Goal: Transaction & Acquisition: Purchase product/service

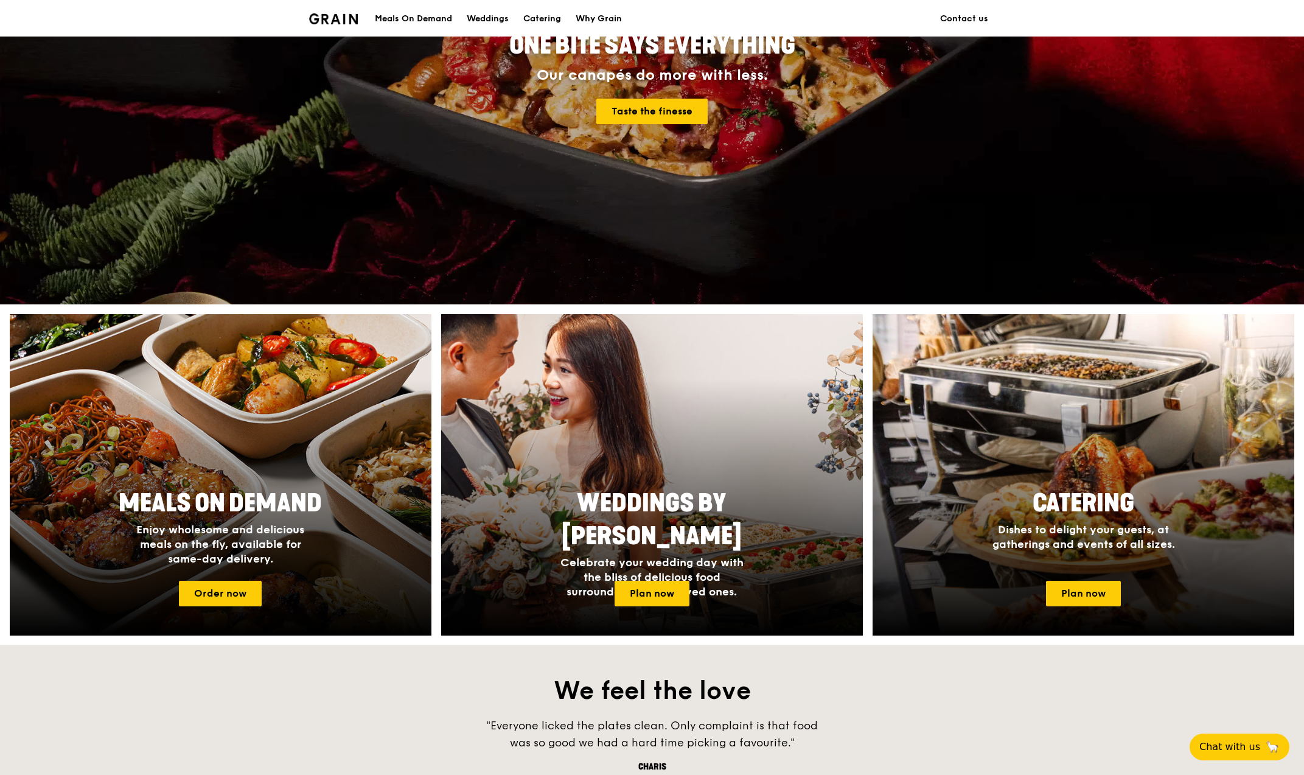
scroll to position [243, 0]
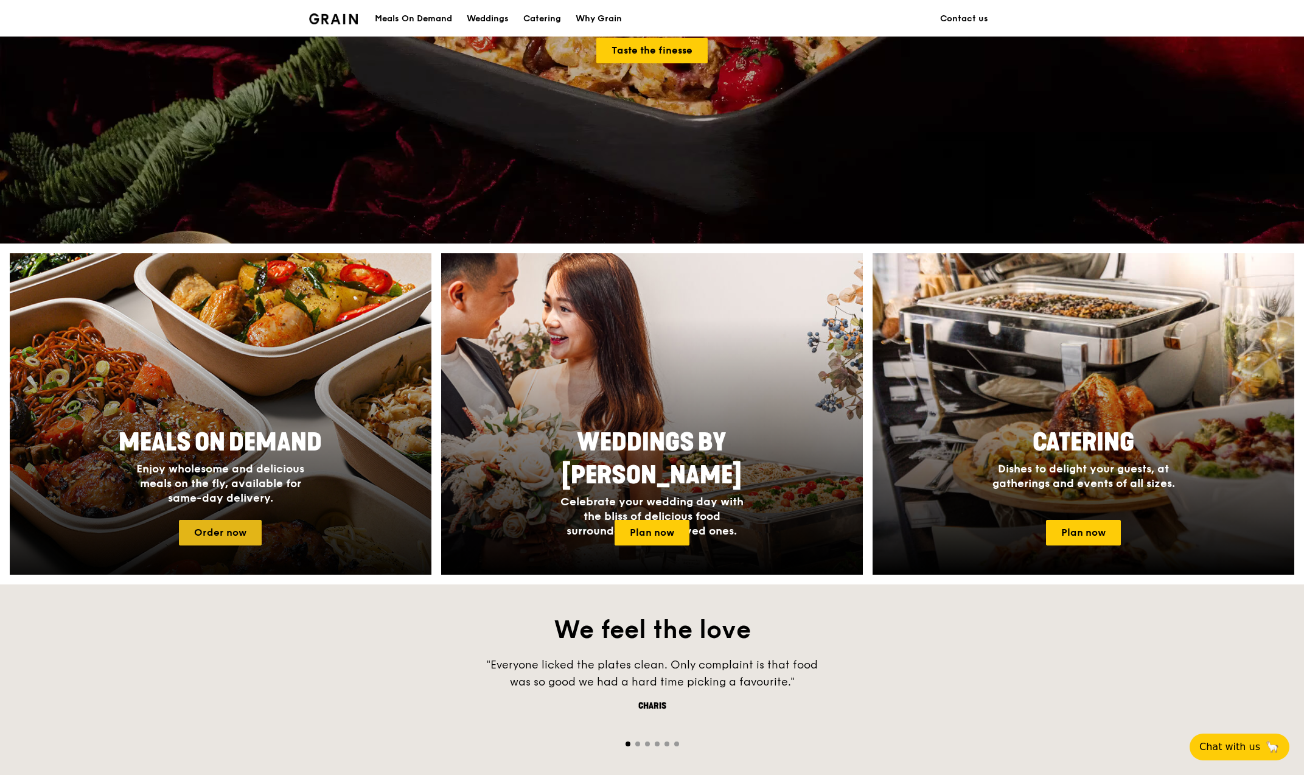
click at [220, 528] on link "Order now" at bounding box center [220, 533] width 83 height 26
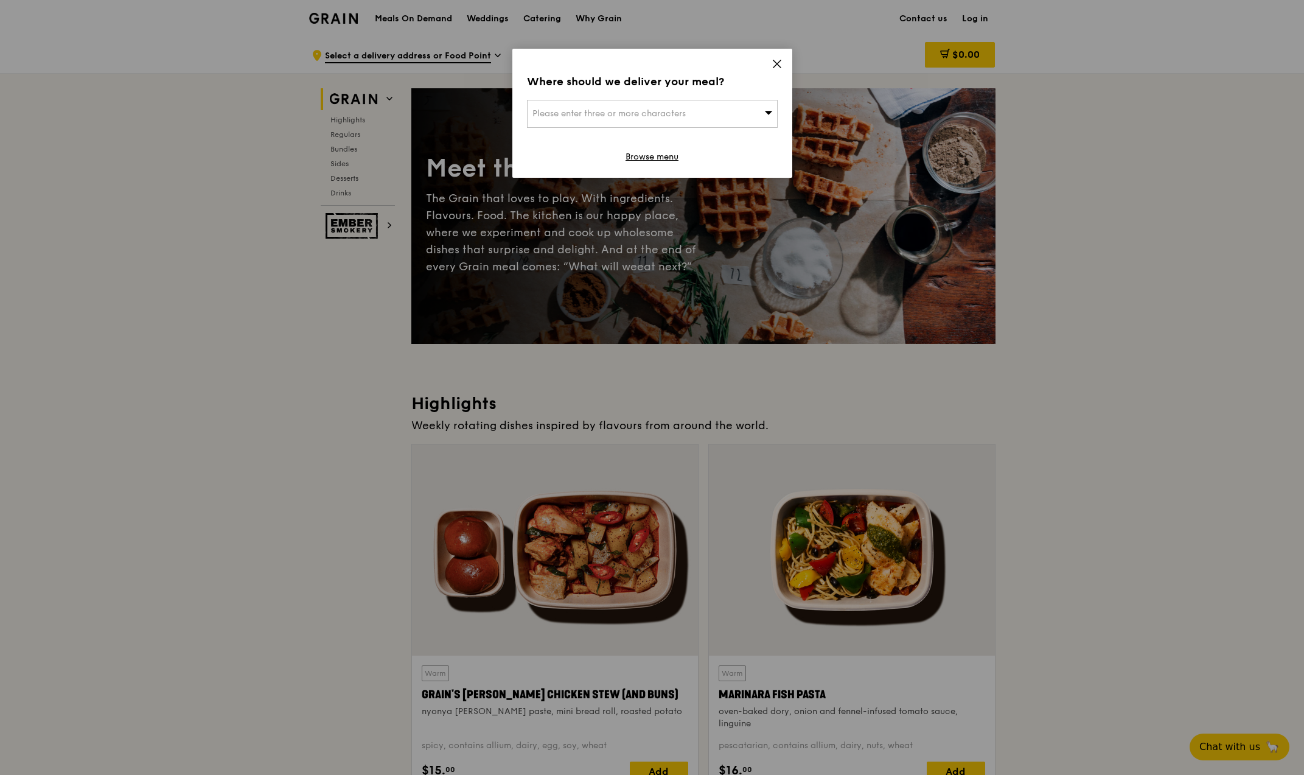
click at [679, 109] on span "Please enter three or more characters" at bounding box center [609, 113] width 153 height 10
click at [653, 108] on input "search" at bounding box center [653, 113] width 250 height 27
type input "402037"
click at [608, 144] on div "[STREET_ADDRESS]" at bounding box center [623, 138] width 180 height 12
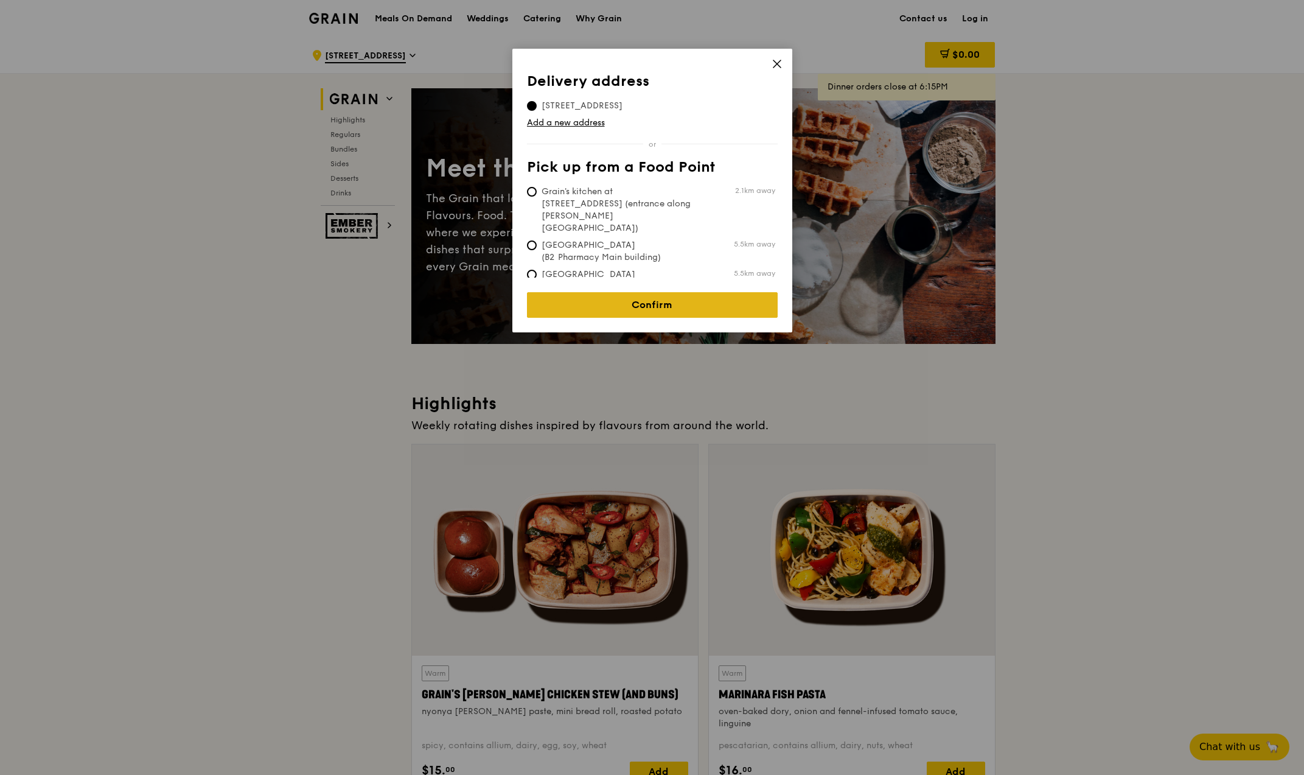
click at [646, 301] on link "Confirm" at bounding box center [652, 305] width 251 height 26
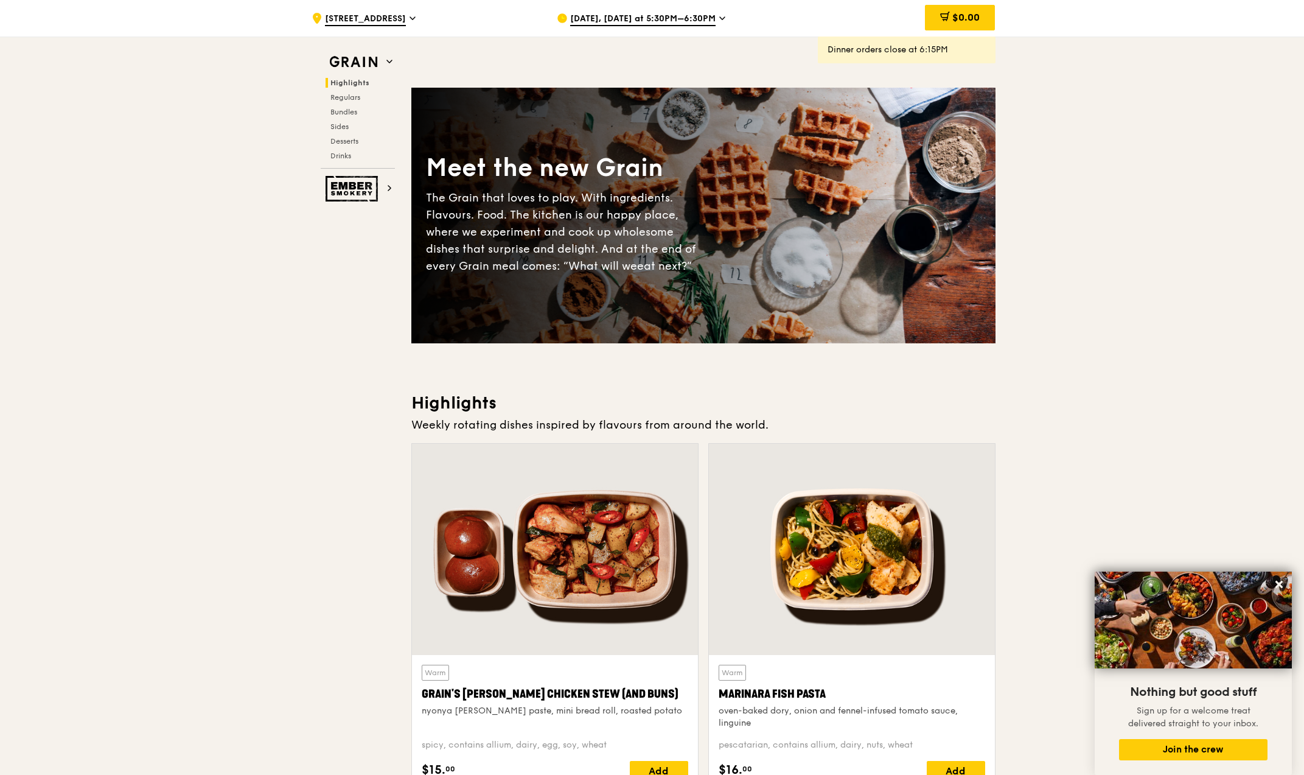
scroll to position [183, 0]
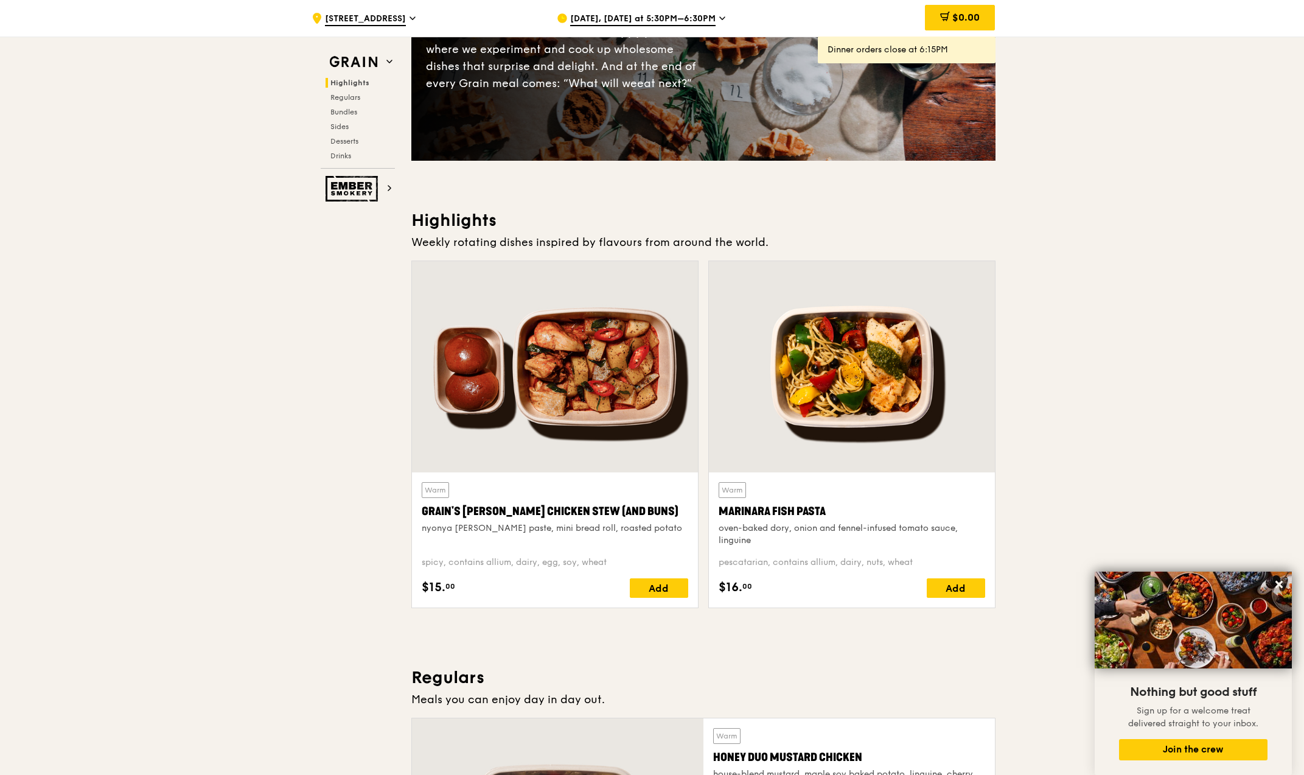
click at [582, 400] on div at bounding box center [555, 366] width 286 height 211
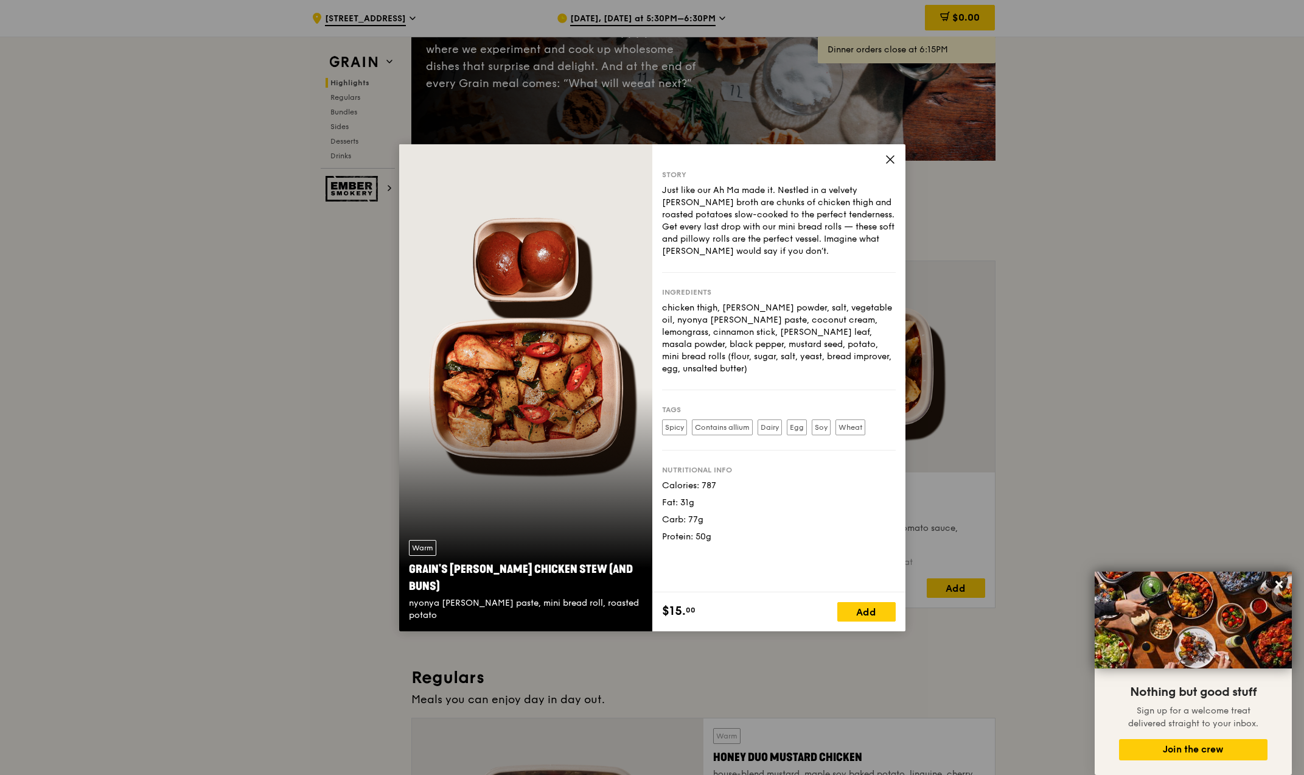
drag, startPoint x: 730, startPoint y: 477, endPoint x: 692, endPoint y: 473, distance: 38.0
click at [692, 480] on div "Calories: 787" at bounding box center [779, 486] width 234 height 12
click at [687, 480] on div "Calories: 787" at bounding box center [779, 486] width 234 height 12
click at [680, 480] on div "Calories: 787" at bounding box center [779, 486] width 234 height 12
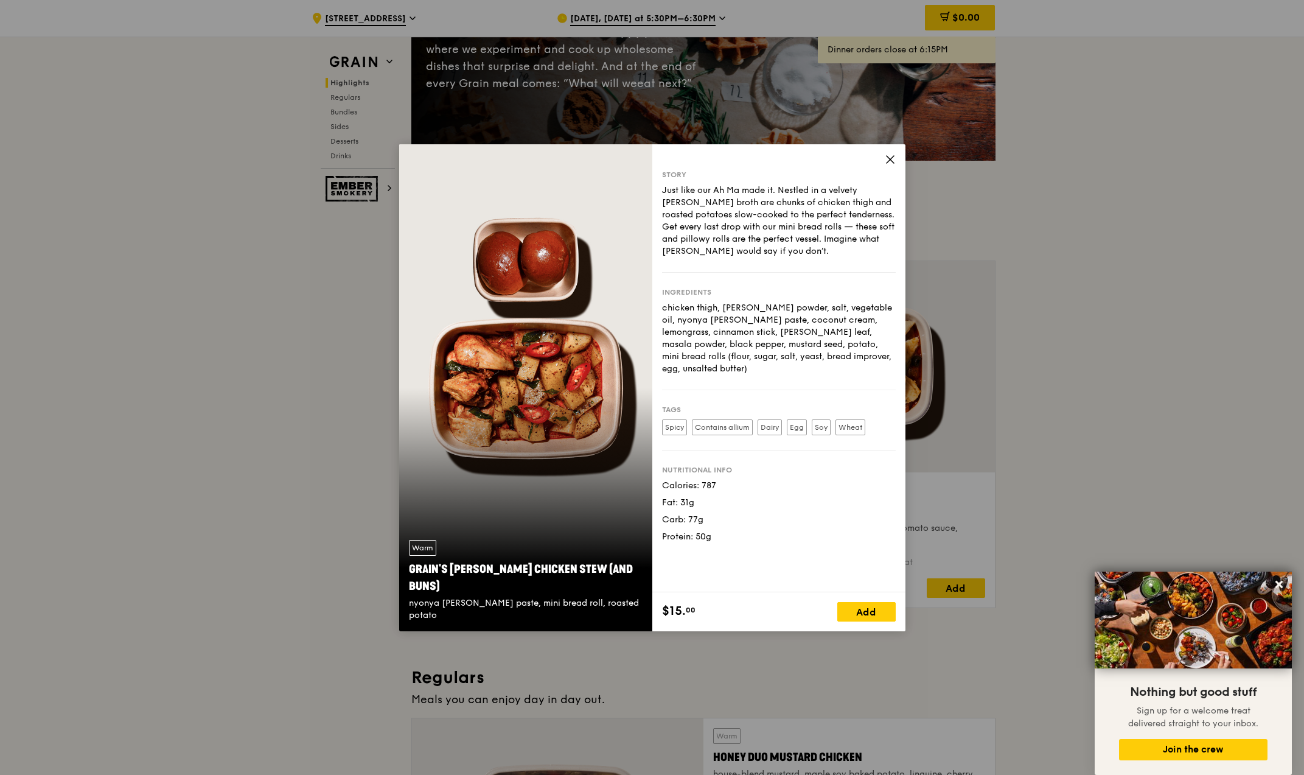
click at [680, 480] on div "Calories: 787" at bounding box center [779, 486] width 234 height 12
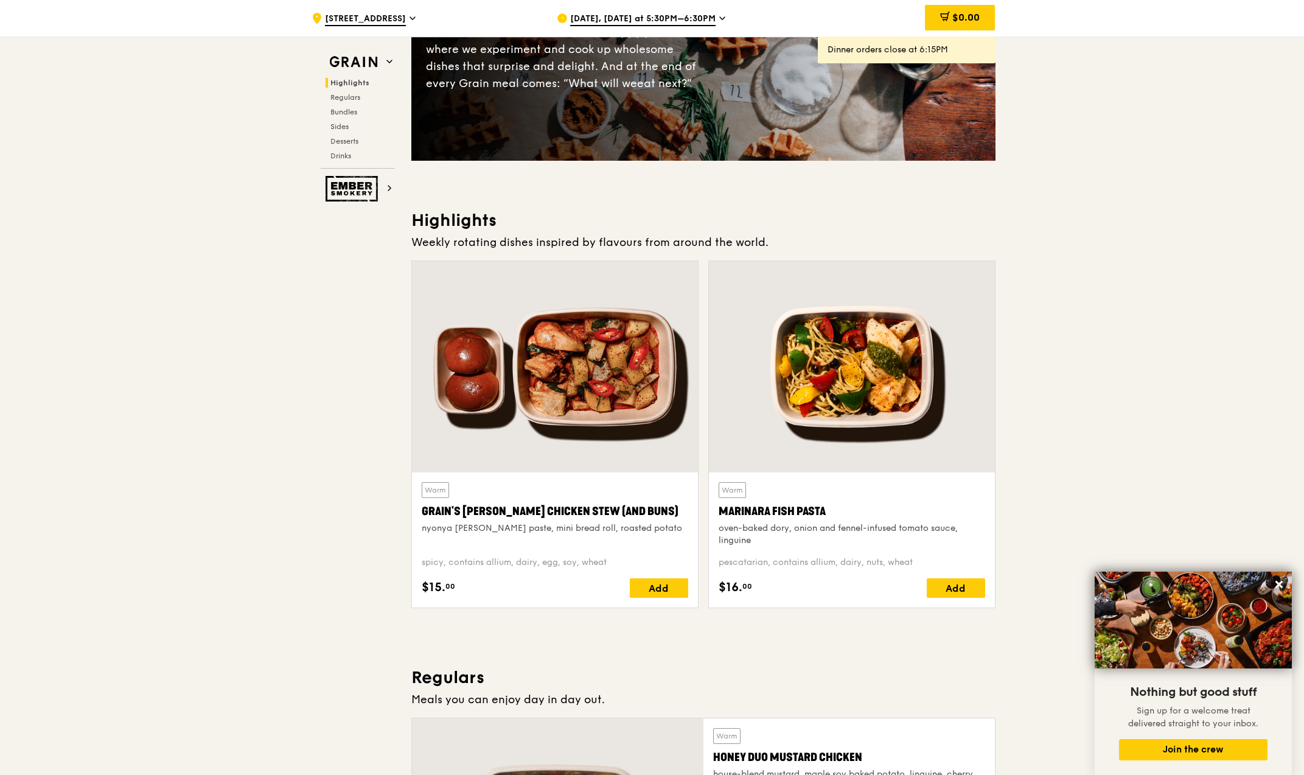
scroll to position [0, 0]
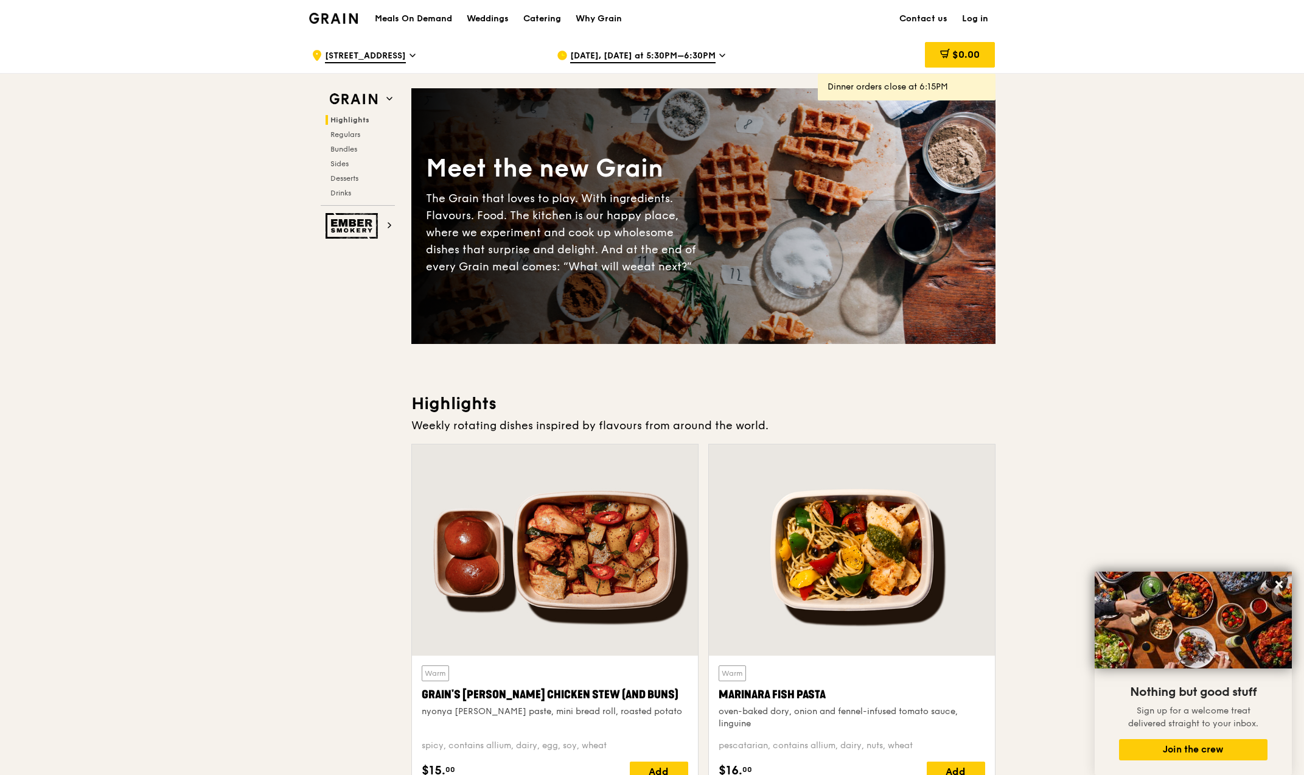
click at [485, 757] on div "Warm Grain's [PERSON_NAME] Chicken Stew (and buns) nyonya [PERSON_NAME] paste, …" at bounding box center [555, 723] width 267 height 116
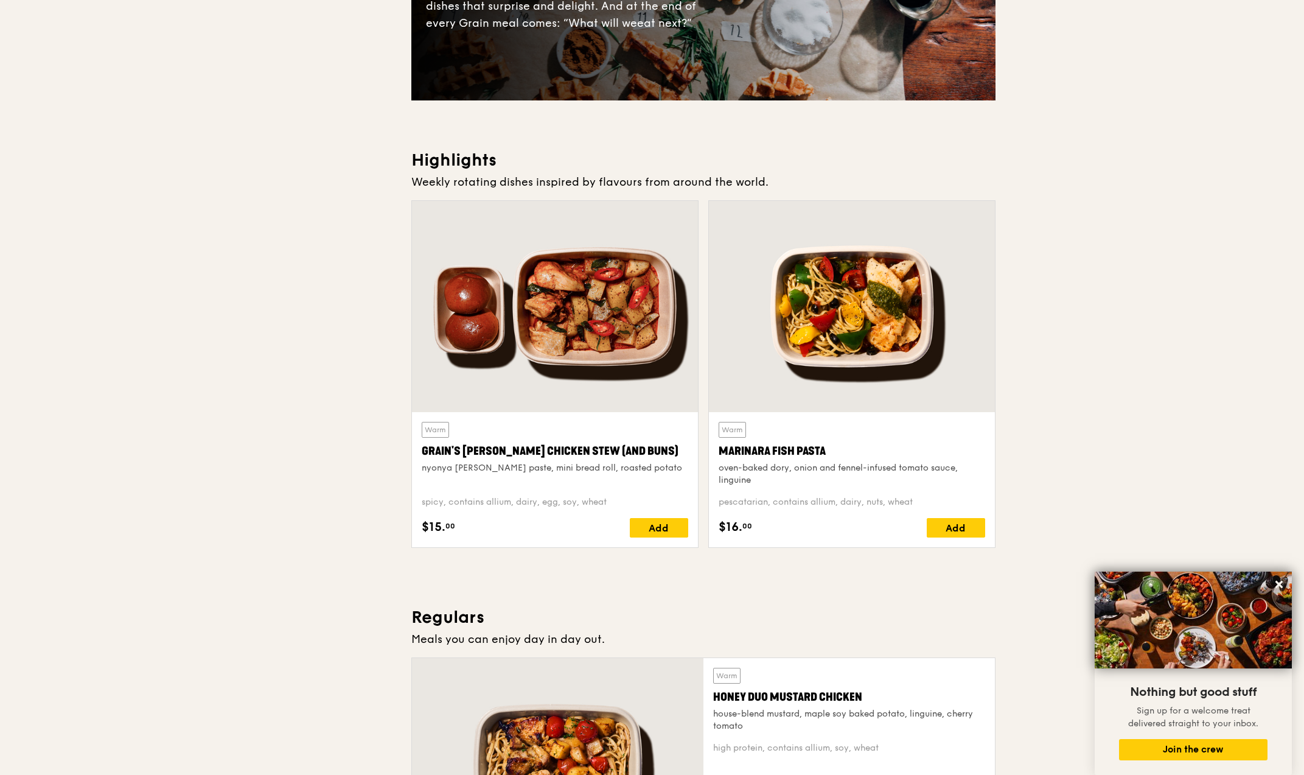
scroll to position [426, 0]
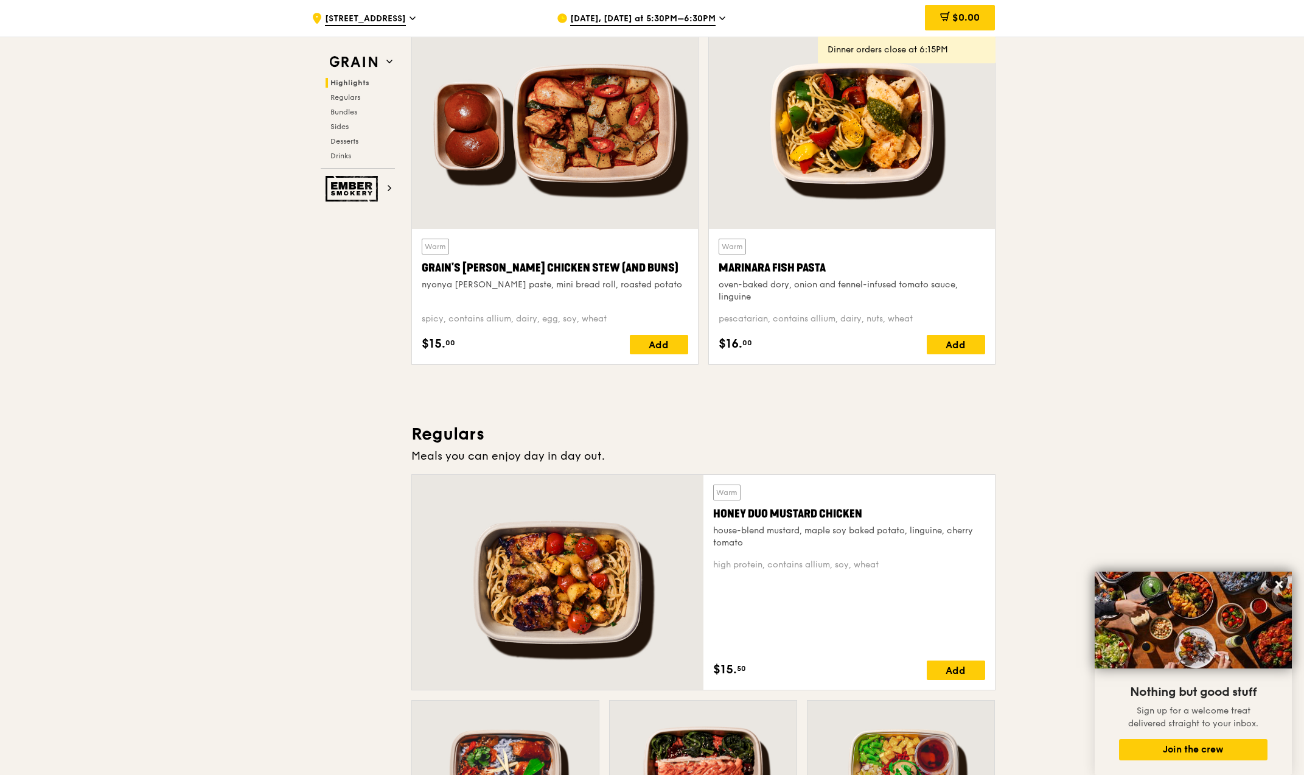
click at [576, 551] on div at bounding box center [558, 582] width 292 height 215
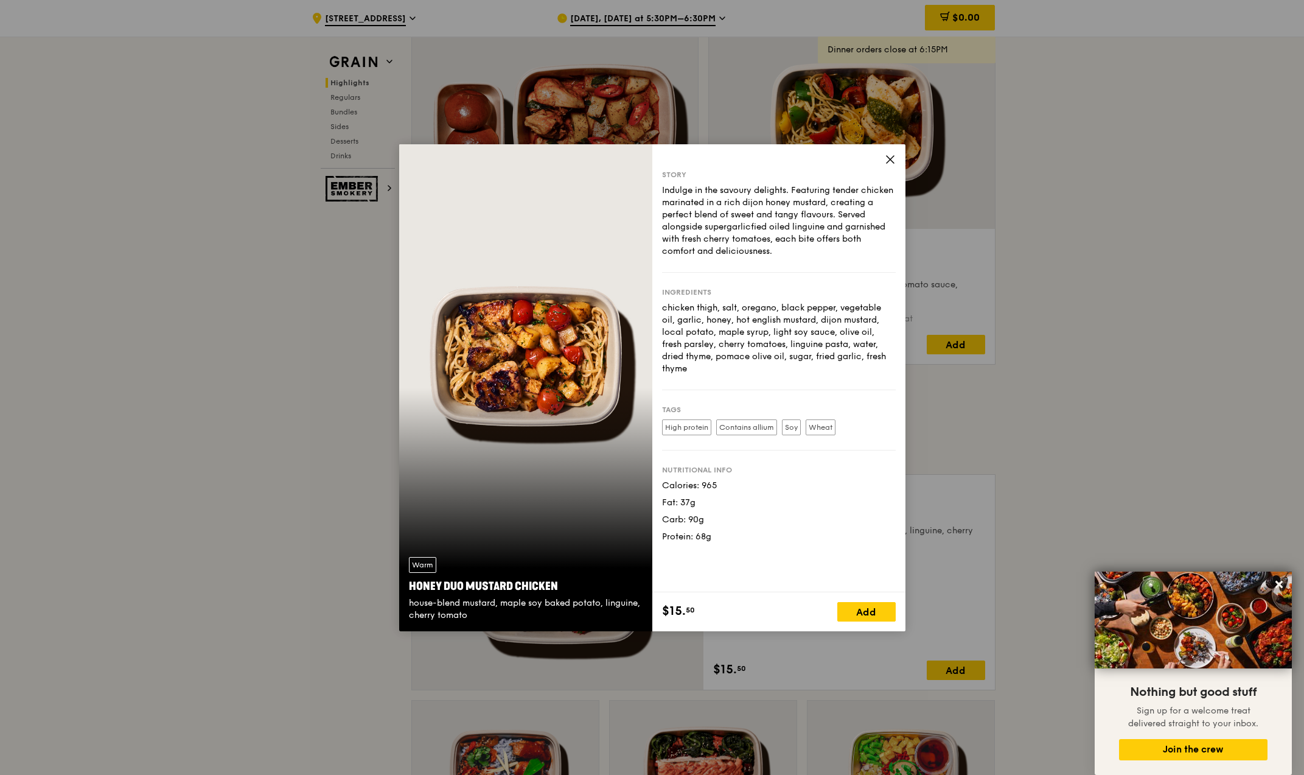
click at [889, 161] on icon at bounding box center [890, 159] width 11 height 11
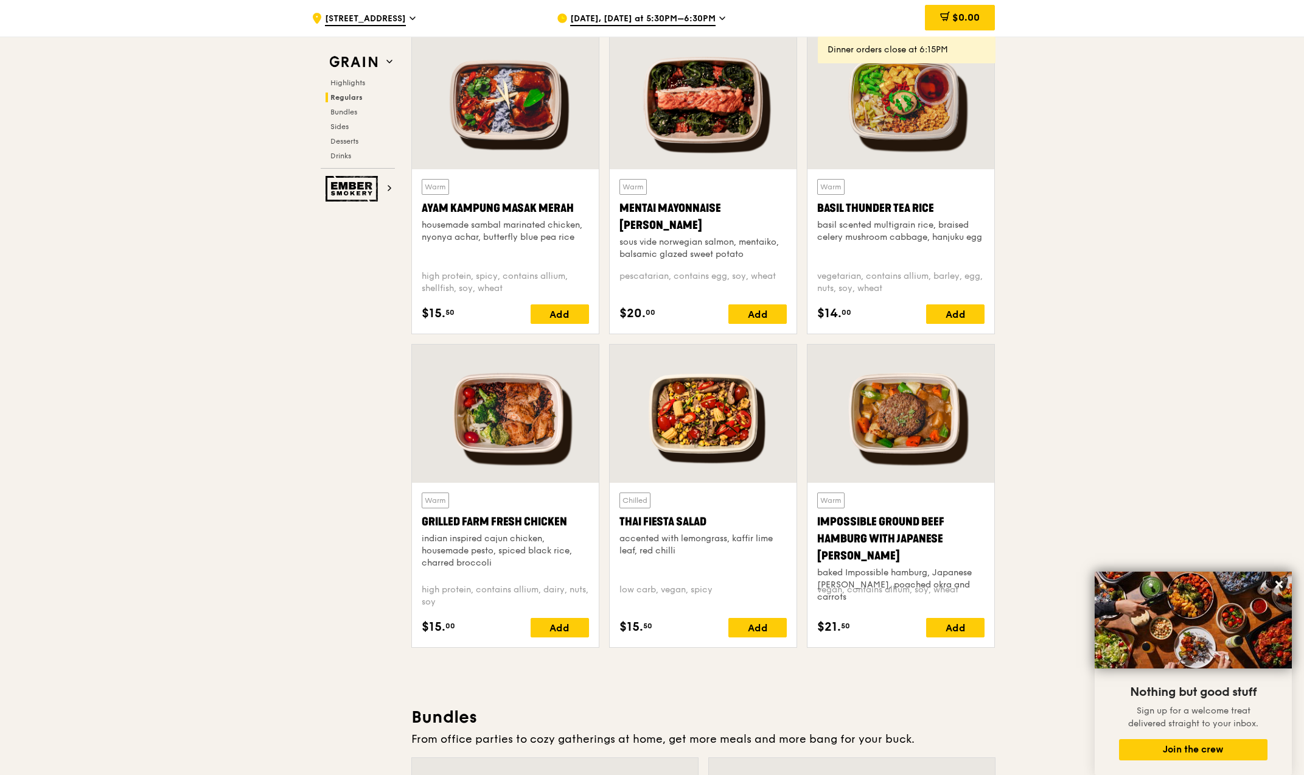
scroll to position [1157, 0]
